Goal: Task Accomplishment & Management: Complete application form

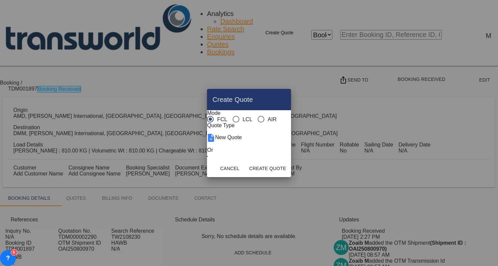
click at [258, 116] on md-radio-button "AIR" at bounding box center [267, 119] width 19 height 6
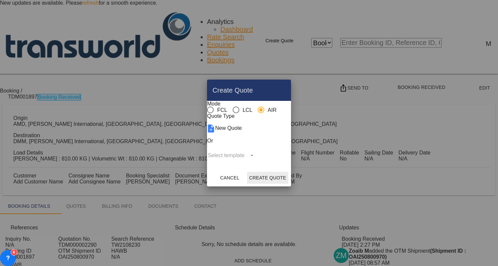
click at [288, 184] on button "Create Quote" at bounding box center [267, 178] width 41 height 12
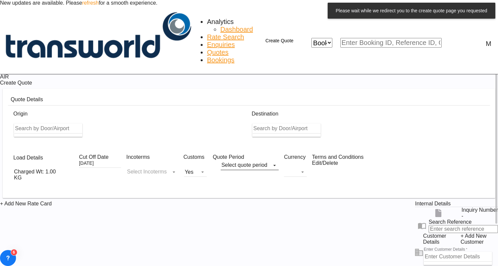
click at [460, 242] on span "+ Add New Customer" at bounding box center [478, 239] width 37 height 12
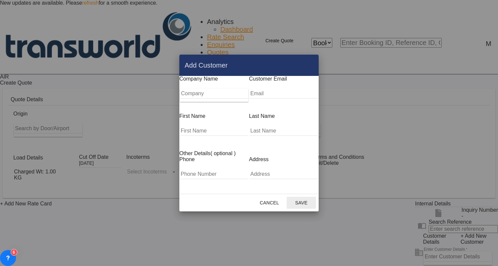
click at [181, 97] on input "Company" at bounding box center [214, 94] width 68 height 10
paste input "PERFECT VISION"
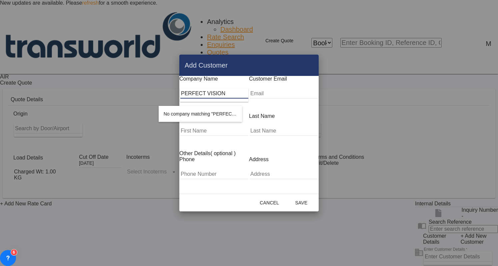
type input "PERFECT VISION"
click at [316, 62] on button "Add Customer Company ..." at bounding box center [309, 65] width 13 height 13
click at [313, 64] on md-icon "icon-close" at bounding box center [309, 65] width 8 height 8
